Goal: Obtain resource: Download file/media

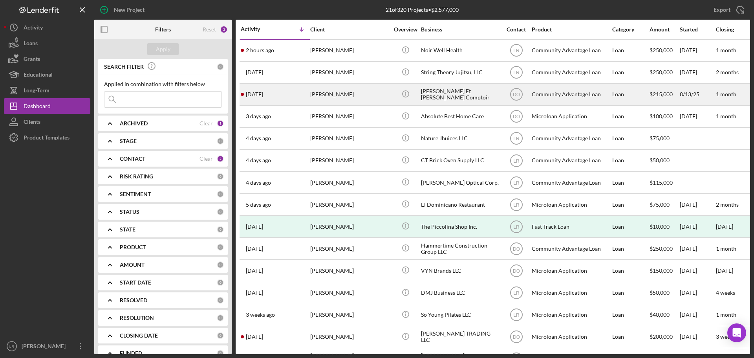
click at [335, 97] on div "[PERSON_NAME]" at bounding box center [349, 94] width 79 height 21
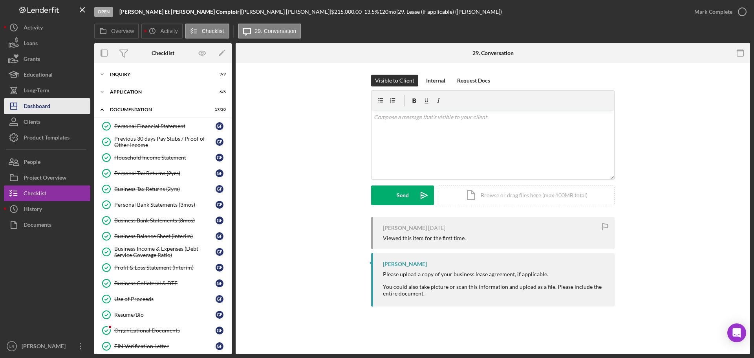
click at [71, 104] on button "Icon/Dashboard Dashboard" at bounding box center [47, 106] width 86 height 16
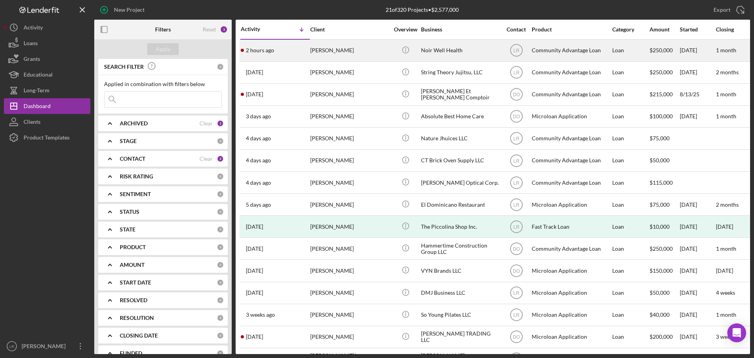
click at [341, 52] on div "[PERSON_NAME]" at bounding box center [349, 50] width 79 height 21
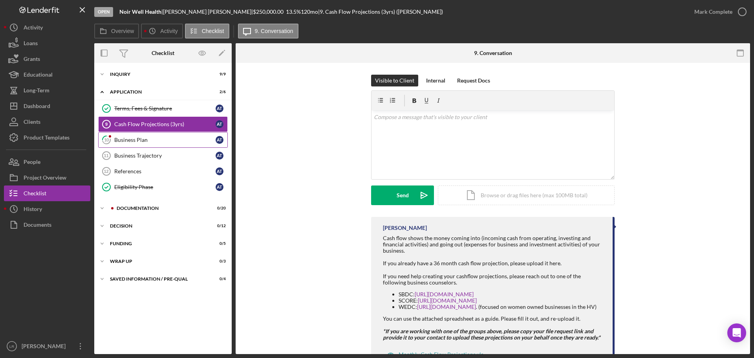
click at [176, 143] on link "10 Business Plan A T" at bounding box center [163, 140] width 130 height 16
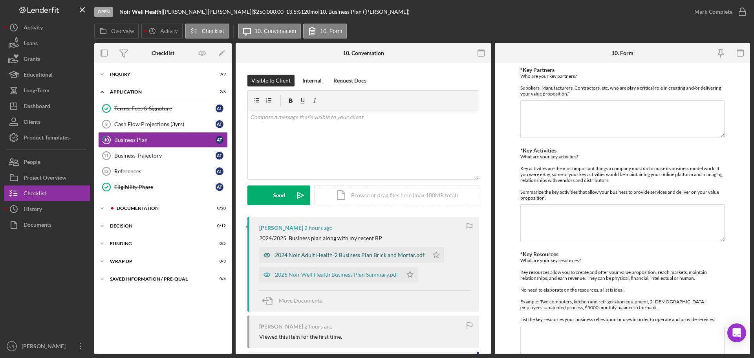
click at [301, 155] on div "2024 Noir Adult Health-2 Business Plan Brick and Mortar.pdf" at bounding box center [350, 255] width 150 height 6
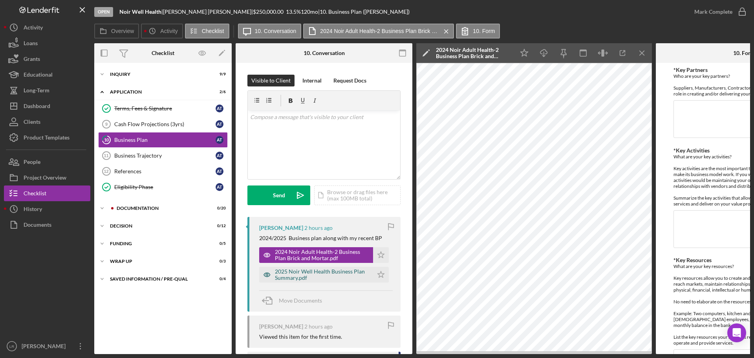
click at [304, 155] on div "2025 Noir Well Health Business Plan Summary.pdf" at bounding box center [322, 274] width 94 height 13
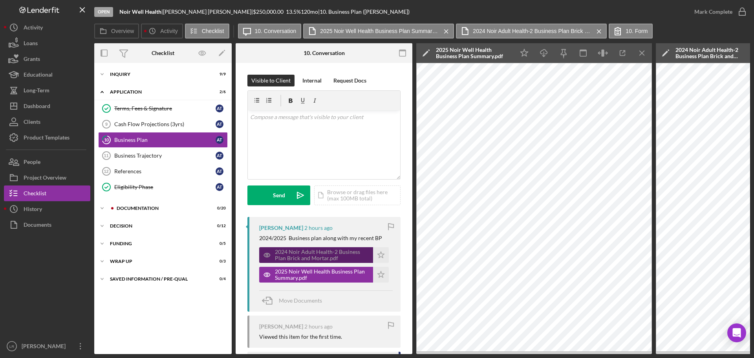
click at [308, 155] on div "2024 Noir Adult Health-2 Business Plan Brick and Mortar.pdf" at bounding box center [322, 255] width 94 height 13
click at [374, 53] on icon "Icon/Menu Close" at bounding box center [643, 53] width 18 height 18
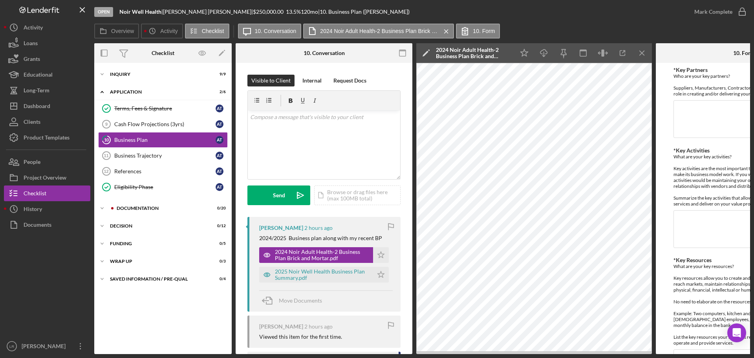
scroll to position [39, 0]
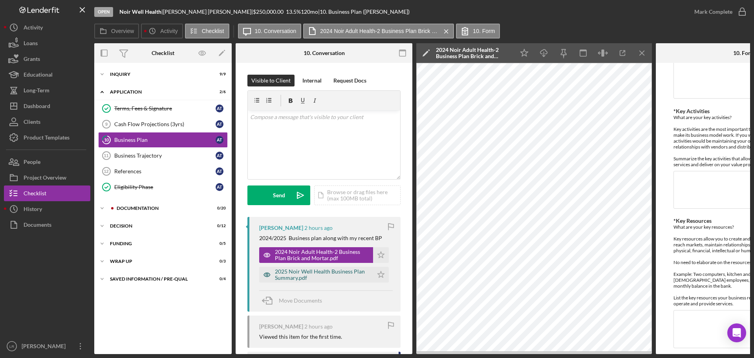
click at [315, 155] on div "2025 Noir Well Health Business Plan Summary.pdf" at bounding box center [322, 274] width 94 height 13
